Goal: Information Seeking & Learning: Learn about a topic

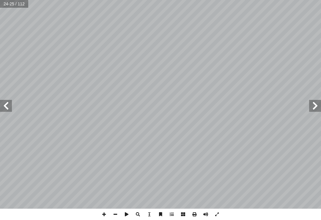
click at [319, 107] on span at bounding box center [315, 106] width 12 height 12
